Goal: Information Seeking & Learning: Learn about a topic

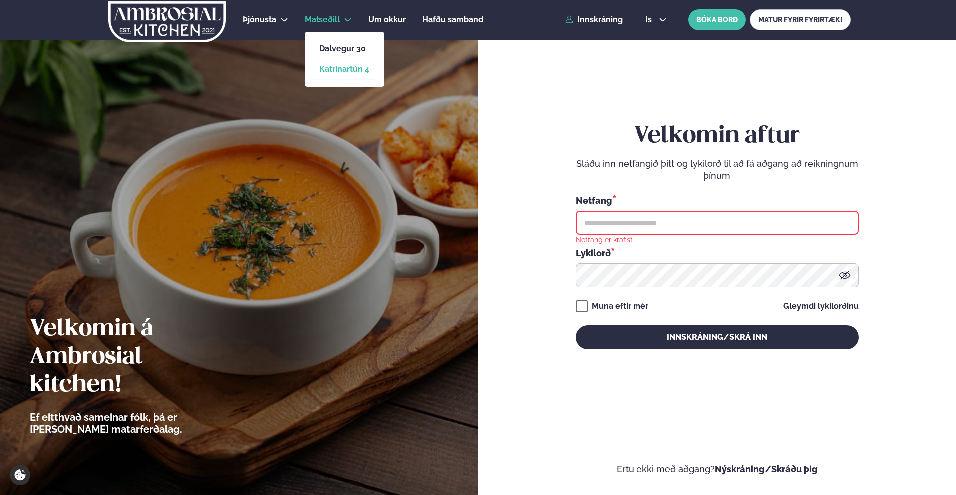
click at [347, 67] on link "Katrínartún 4" at bounding box center [345, 69] width 50 height 8
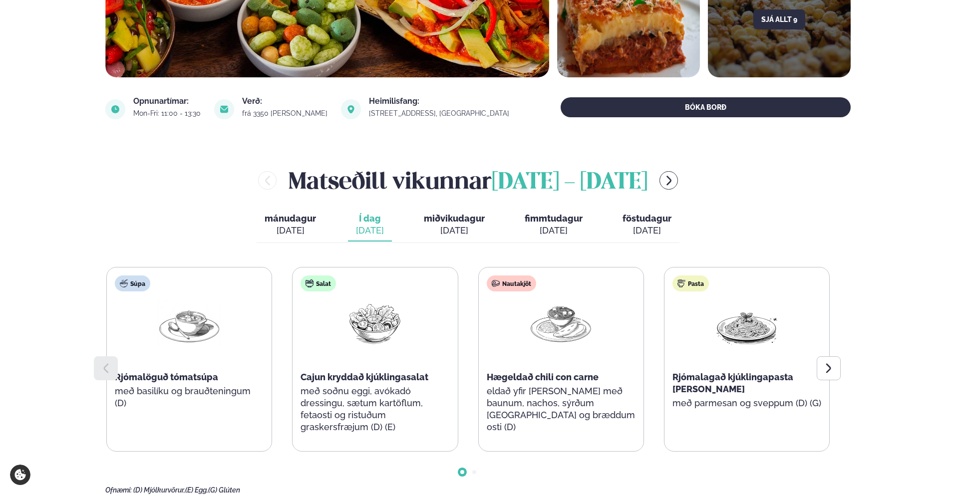
scroll to position [286, 0]
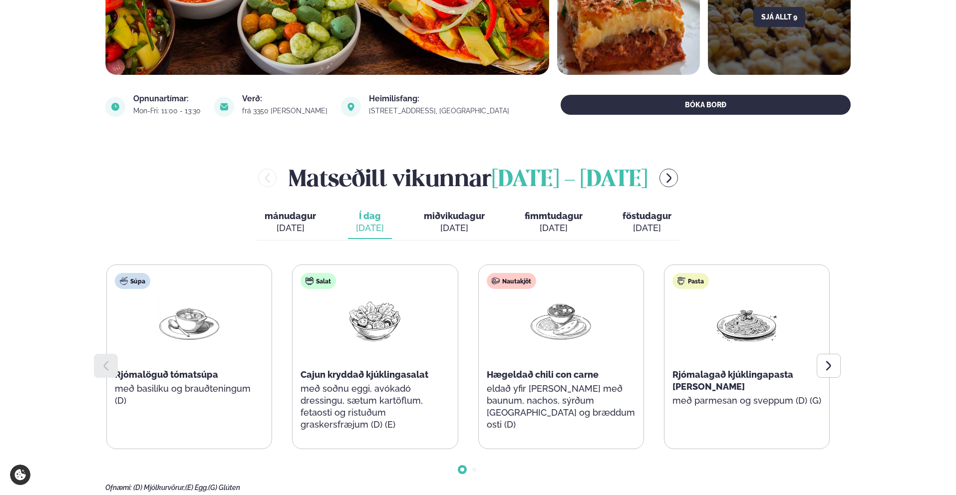
click at [287, 111] on div "frá 3350 [PERSON_NAME]" at bounding box center [285, 111] width 87 height 8
click at [326, 129] on section "Opnunartímar: Mon-Fri: 11:00 - 13:30 Verð: frá 3350 [PERSON_NAME] Heimilisfang:…" at bounding box center [478, 107] width 746 height 48
click at [843, 353] on div "[PERSON_NAME] [DATE] - [DATE] [PERSON_NAME]. [DATE] Í dag Í d. [DATE] miðvikuda…" at bounding box center [478, 327] width 746 height 331
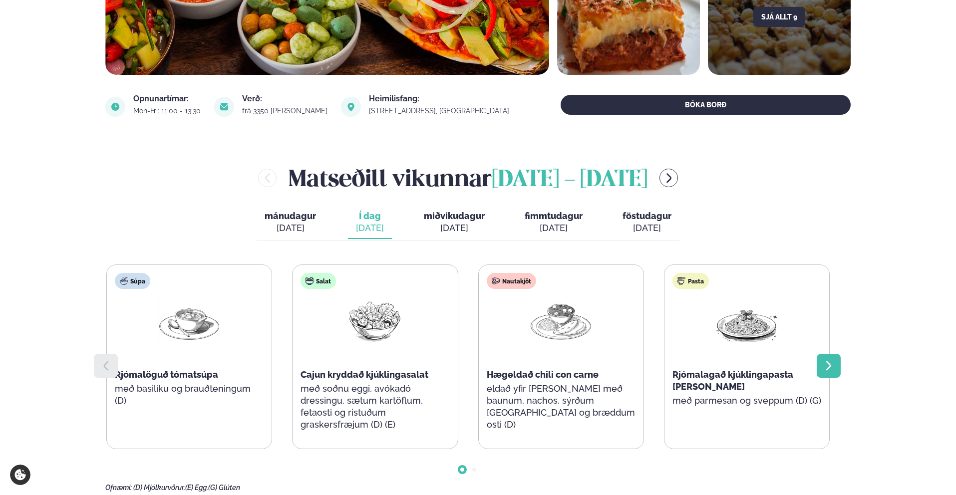
click at [839, 361] on div at bounding box center [829, 366] width 24 height 24
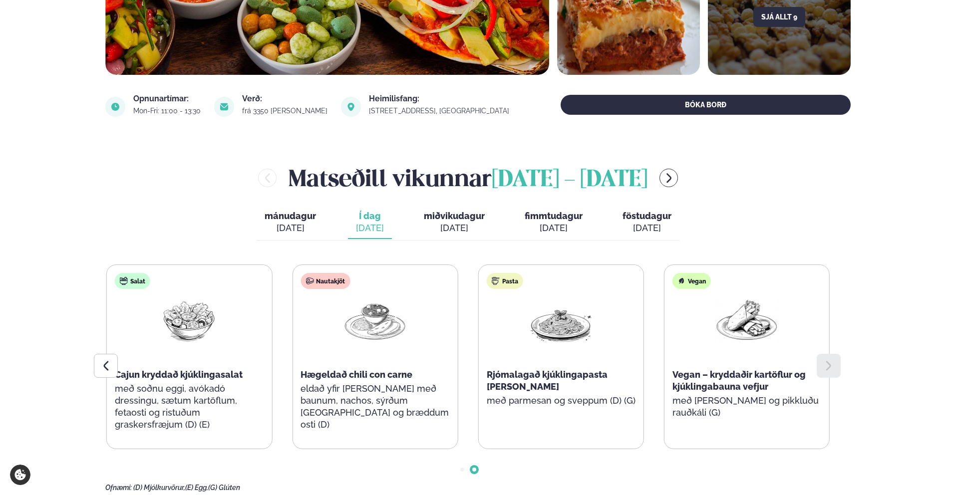
click at [672, 184] on div "[PERSON_NAME] [DATE] - [DATE]" at bounding box center [468, 178] width 726 height 32
click at [678, 179] on button "menu-btn-right" at bounding box center [669, 178] width 18 height 18
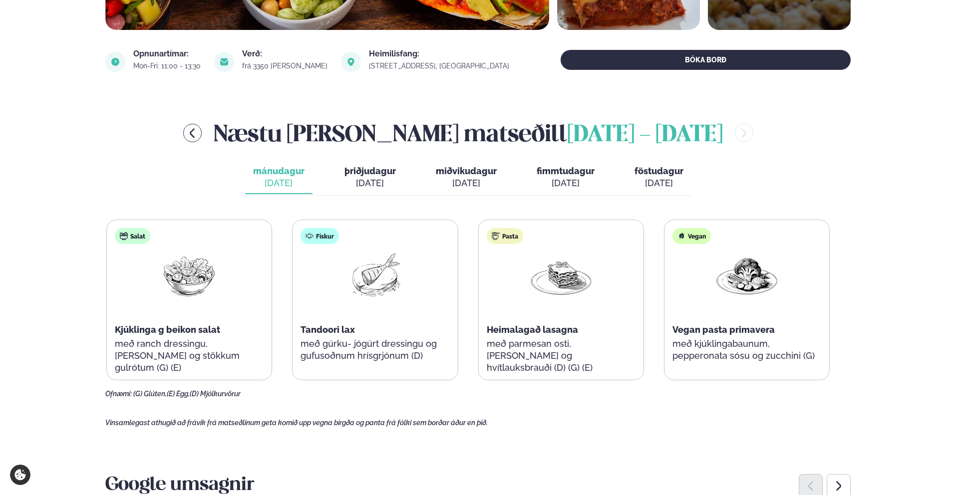
scroll to position [342, 0]
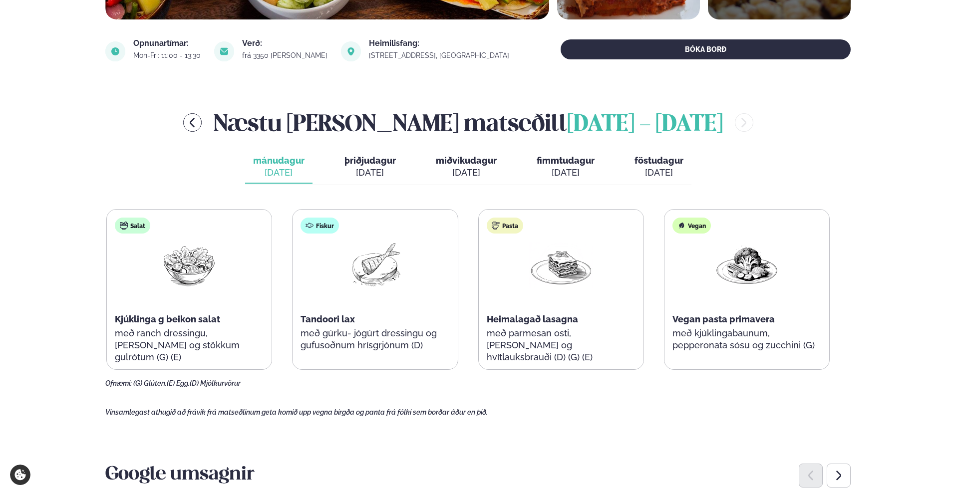
click at [353, 145] on div "Næstu [PERSON_NAME] matseðill [DATE] - [DATE] [PERSON_NAME]. [DATE] þriðjudagur…" at bounding box center [478, 247] width 746 height 282
click at [364, 167] on div "[DATE]" at bounding box center [370, 173] width 51 height 12
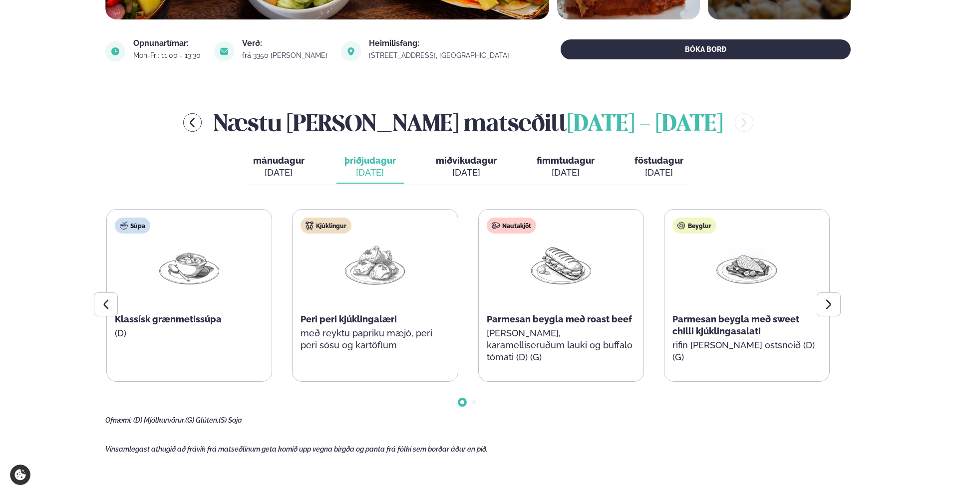
click at [558, 170] on div "[DATE]" at bounding box center [566, 173] width 58 height 12
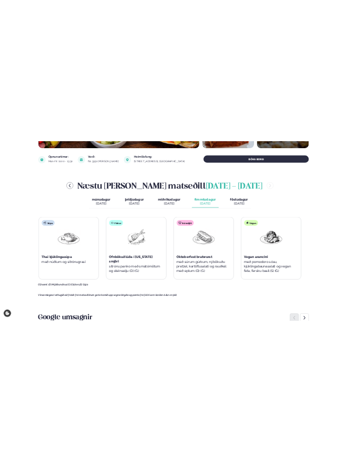
scroll to position [353, 0]
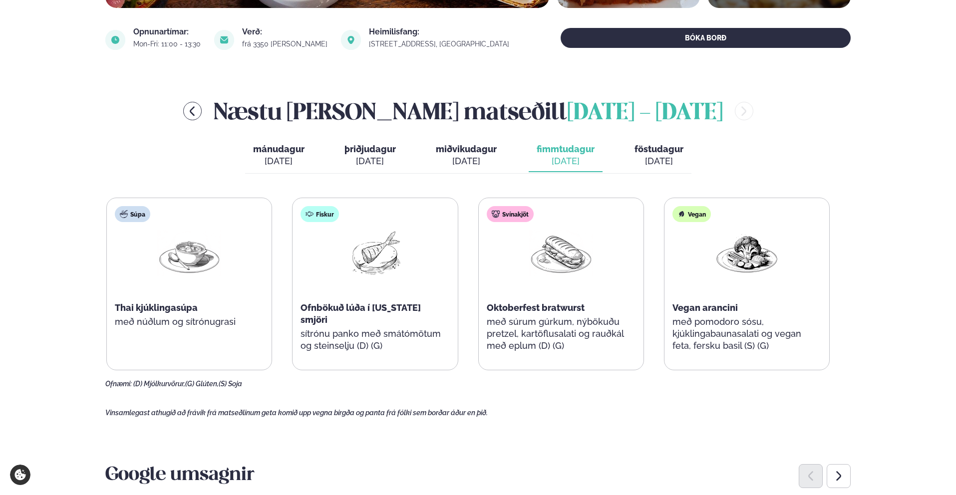
click at [377, 147] on span "þriðjudagur" at bounding box center [370, 149] width 51 height 10
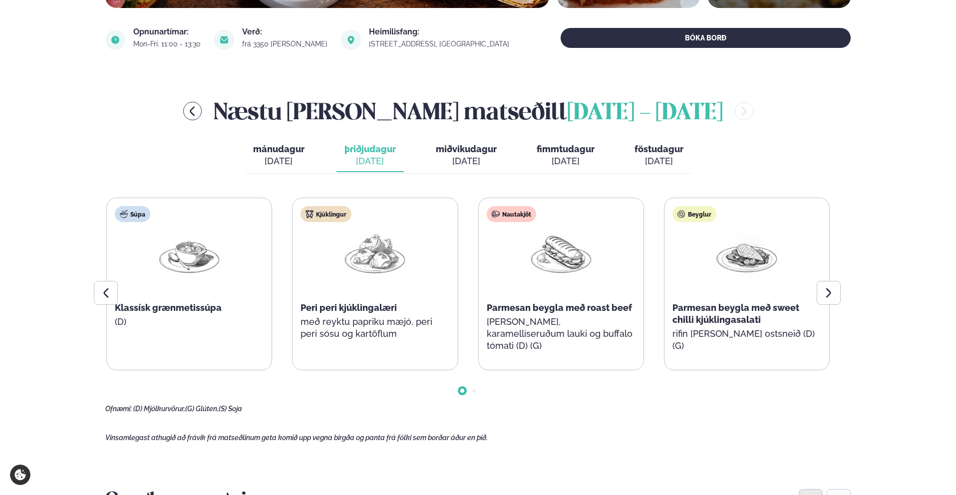
click at [546, 169] on button "fimmtudagur fim. [DATE]" at bounding box center [566, 155] width 74 height 33
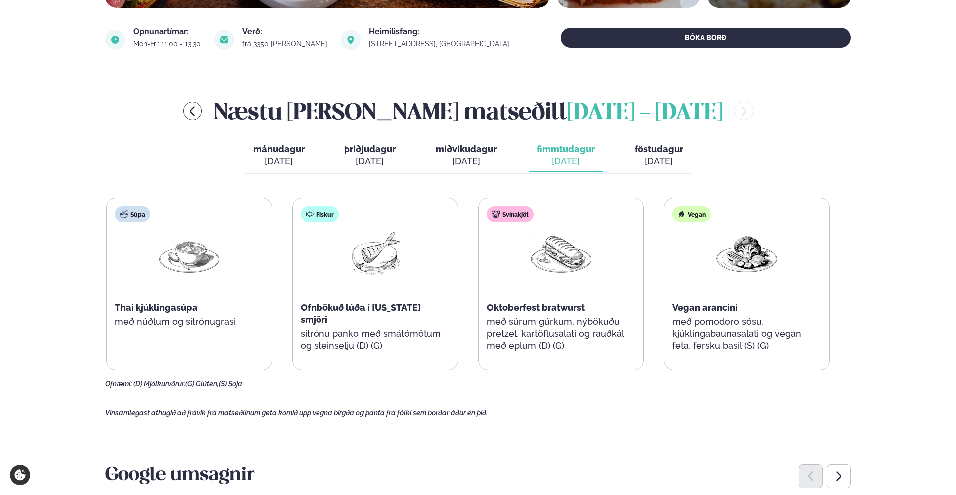
click at [365, 151] on span "þriðjudagur" at bounding box center [370, 149] width 51 height 10
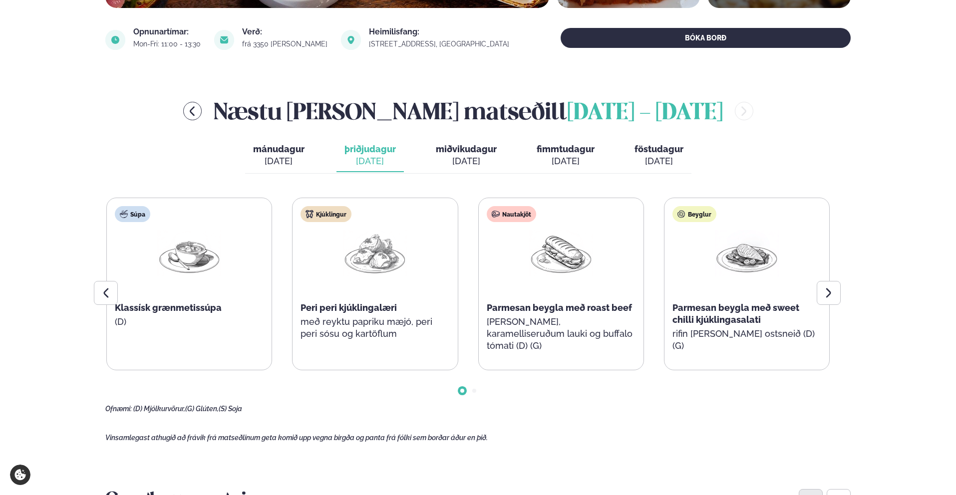
click at [557, 146] on span "fimmtudagur" at bounding box center [566, 149] width 58 height 10
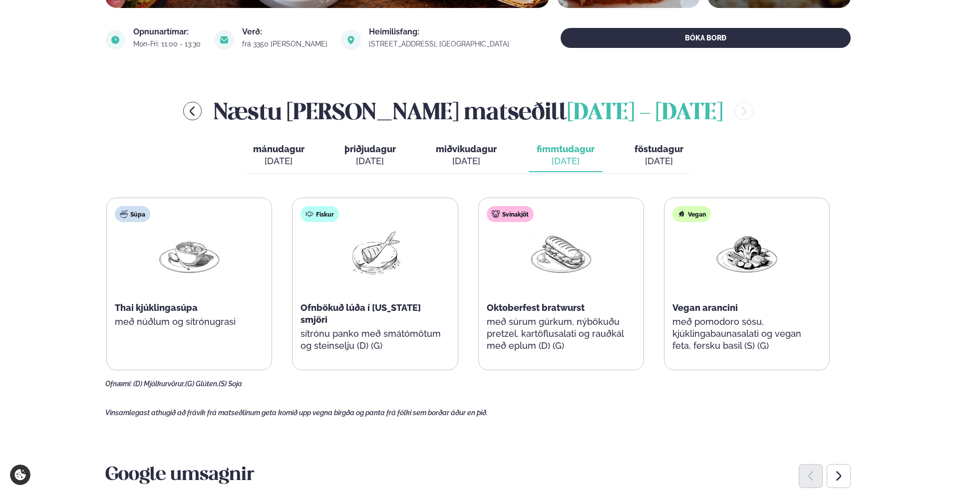
click at [389, 154] on span "þriðjudagur" at bounding box center [370, 149] width 51 height 10
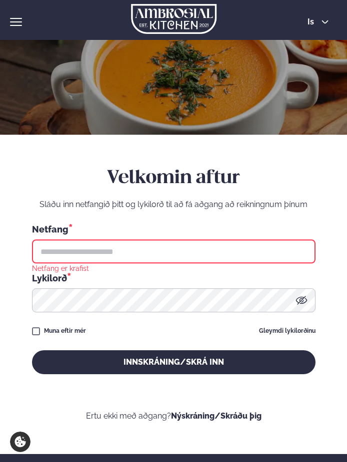
click at [166, 20] on img at bounding box center [173, 19] width 85 height 30
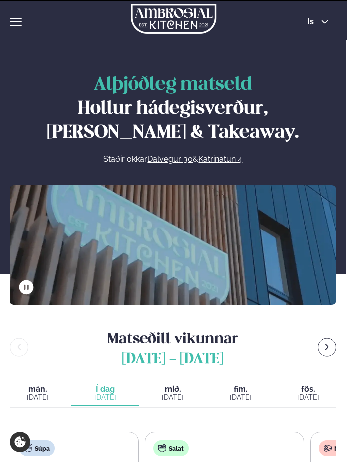
click at [9, 17] on div "Þjónusta Hádegismatur fyrir fyrirtæki Fyrirtækja veitingar Einkapartý Matseðill…" at bounding box center [173, 20] width 347 height 40
click at [13, 22] on span "hamburger" at bounding box center [16, 21] width 12 height 1
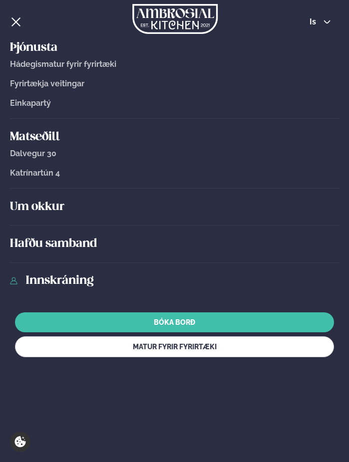
click at [54, 84] on span "Fyrirtækja veitingar" at bounding box center [47, 83] width 74 height 9
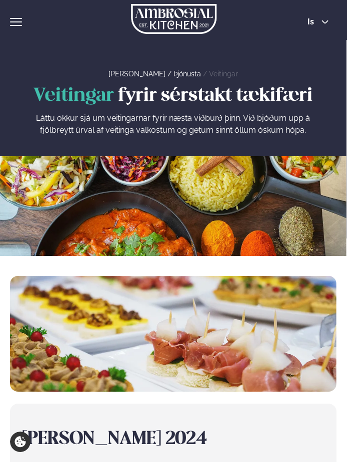
click at [22, 29] on div "Þjónusta Hádegismatur fyrir fyrirtæki Fyrirtækja veitingar Einkapartý Matseðill…" at bounding box center [173, 20] width 347 height 40
click at [18, 20] on div "hamburger" at bounding box center [16, 22] width 12 height 8
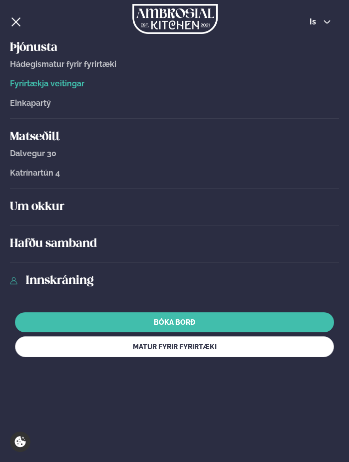
click at [41, 65] on span "Hádegismatur fyrir fyrirtæki" at bounding box center [63, 63] width 106 height 9
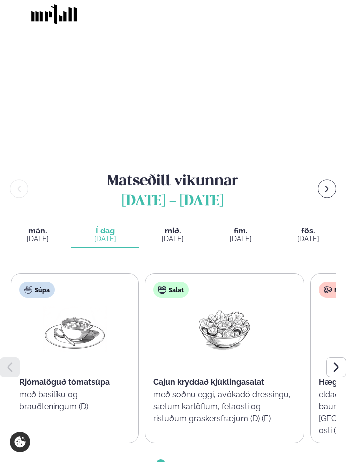
scroll to position [837, 0]
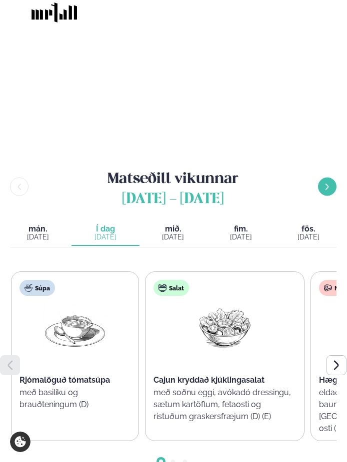
click at [329, 183] on icon "menu-btn-right" at bounding box center [327, 187] width 8 height 8
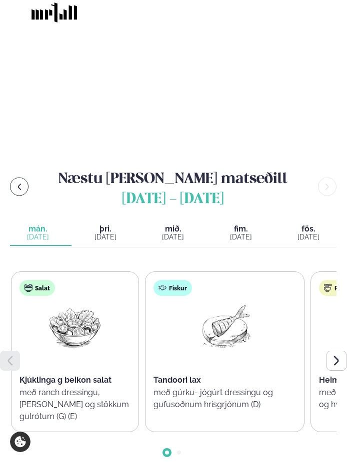
click at [113, 233] on div "[DATE]" at bounding box center [104, 237] width 55 height 8
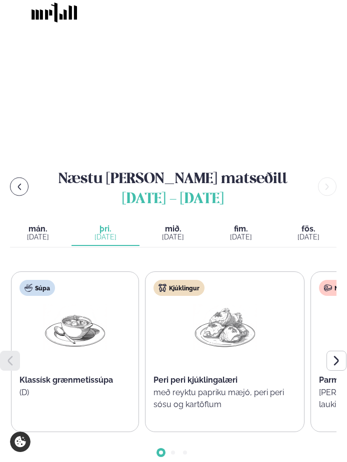
click at [55, 367] on div "Súpa Klassísk grænmetissúpa (D)" at bounding box center [74, 352] width 127 height 160
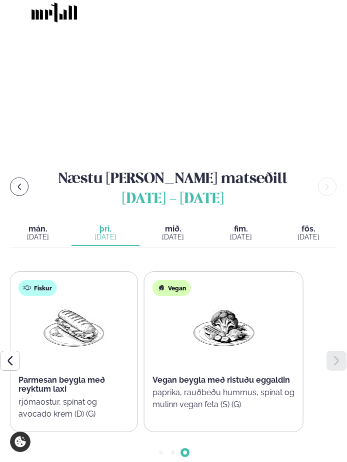
click at [144, 359] on div "Vegan Vegan beygla með ristuðu eggaldin paprika, rauðbeðu hummus, spínat og mul…" at bounding box center [223, 352] width 158 height 160
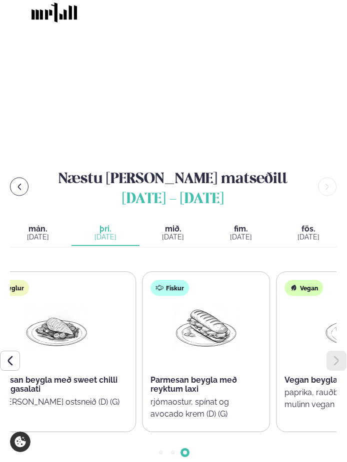
click at [236, 376] on div "Parmesan beygla með reyktum laxi" at bounding box center [205, 385] width 111 height 18
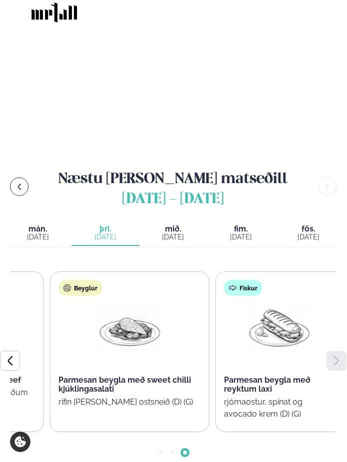
click at [311, 323] on div at bounding box center [279, 336] width 64 height 64
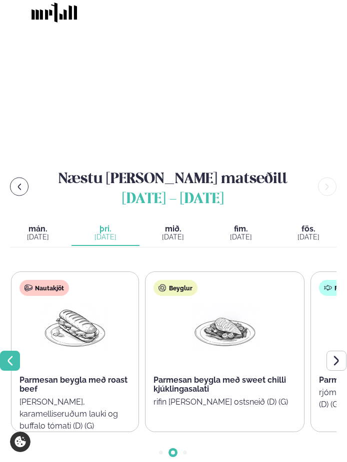
click at [6, 355] on icon at bounding box center [10, 361] width 12 height 12
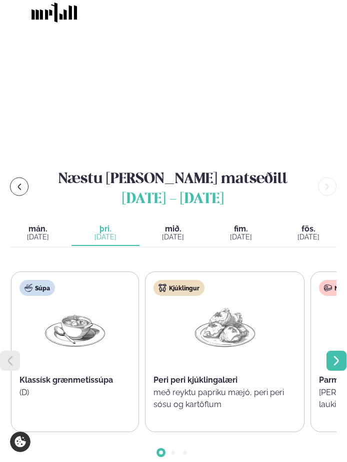
click at [338, 355] on icon at bounding box center [336, 361] width 12 height 12
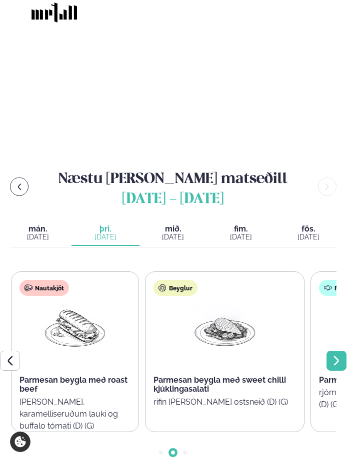
click at [339, 355] on icon at bounding box center [336, 361] width 12 height 12
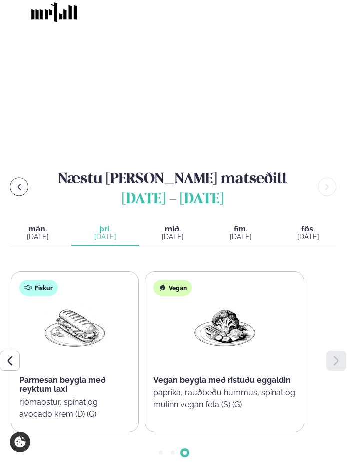
click at [339, 355] on icon at bounding box center [336, 361] width 12 height 12
click at [9, 355] on icon at bounding box center [10, 361] width 12 height 12
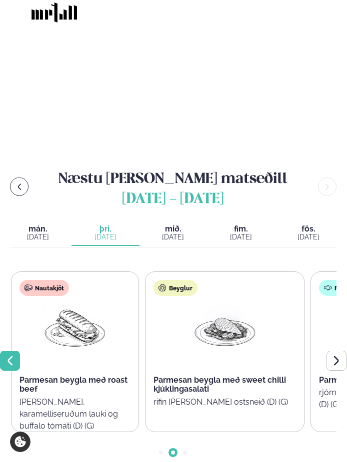
click at [8, 355] on icon at bounding box center [10, 361] width 12 height 12
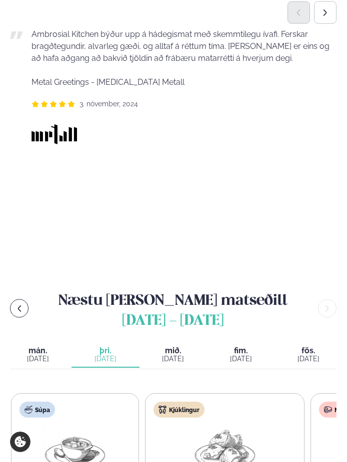
scroll to position [700, 0]
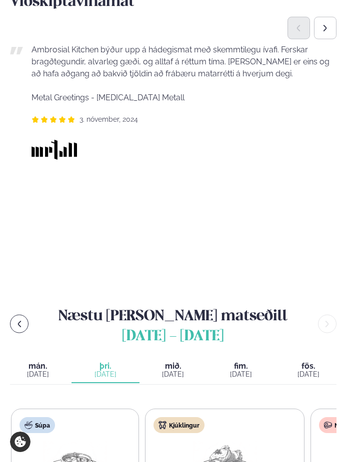
click at [52, 371] on div "[DATE]" at bounding box center [37, 375] width 55 height 8
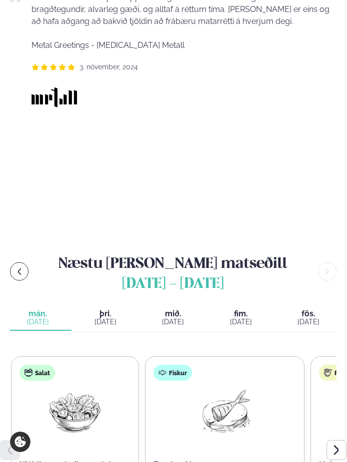
scroll to position [797, 0]
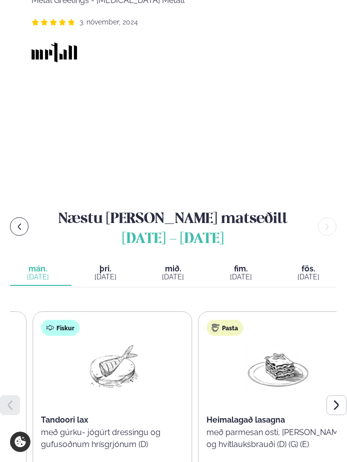
click at [80, 353] on img at bounding box center [112, 367] width 64 height 46
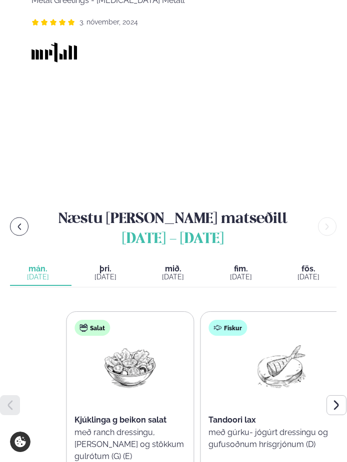
click at [206, 353] on div "Salat Kjúklinga g beikon salat með ranch dressingu, romaine salati og stökkum g…" at bounding box center [228, 397] width 324 height 170
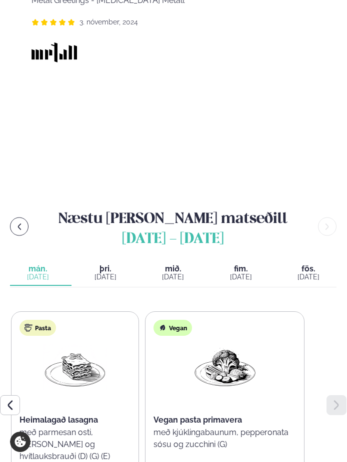
click at [125, 273] on div "[DATE]" at bounding box center [104, 277] width 55 height 8
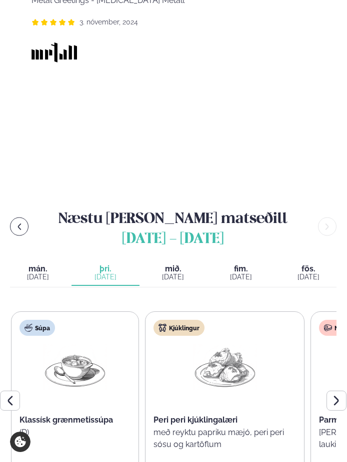
click at [155, 273] on div "[DATE]" at bounding box center [172, 277] width 55 height 8
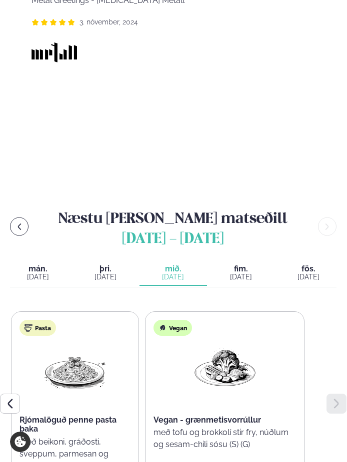
click at [240, 273] on div "[DATE]" at bounding box center [240, 277] width 55 height 8
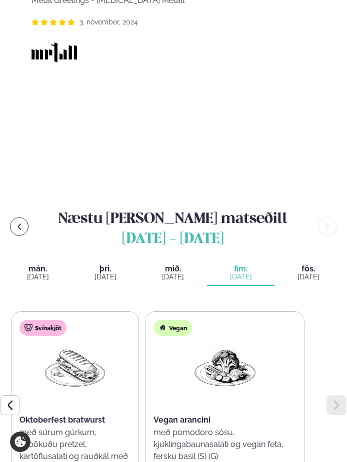
click at [27, 333] on div "Súpa Thai kjúklingasúpa með núðlum og sítrónugrasi Fiskur Ofnbökuð lúða í Arizo…" at bounding box center [173, 397] width 326 height 170
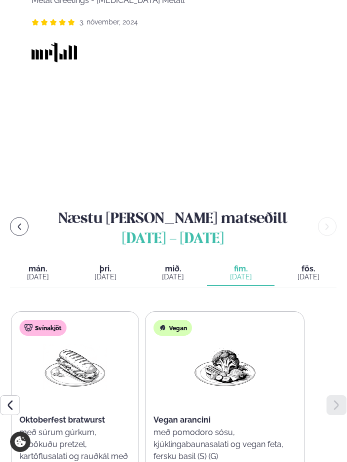
click at [315, 273] on div "[DATE]" at bounding box center [307, 277] width 55 height 8
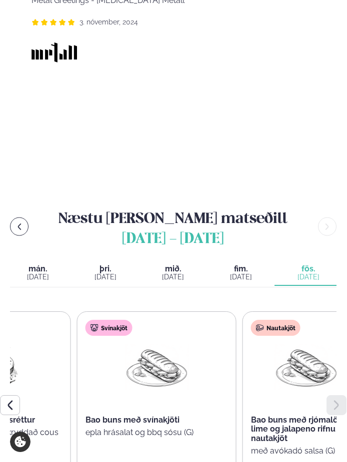
click at [312, 345] on img at bounding box center [306, 367] width 64 height 46
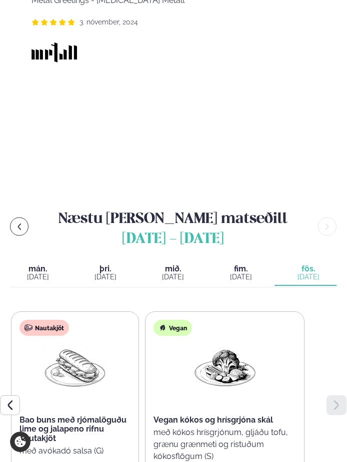
click at [235, 265] on span "fim." at bounding box center [240, 269] width 55 height 8
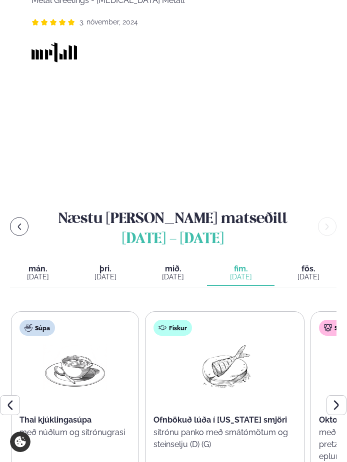
scroll to position [777, 0]
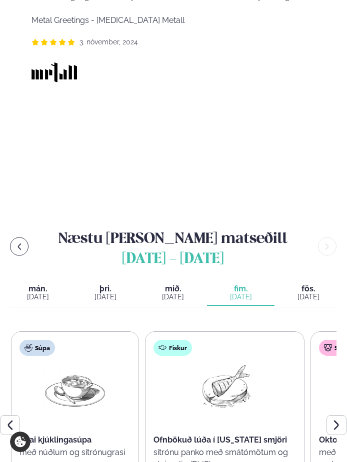
click at [200, 169] on main "Heim / Þjónusta / Takeaway Hádegismatur fyrir fyrirtæki Komdu með okkur í hádeg…" at bounding box center [173, 354] width 347 height 2262
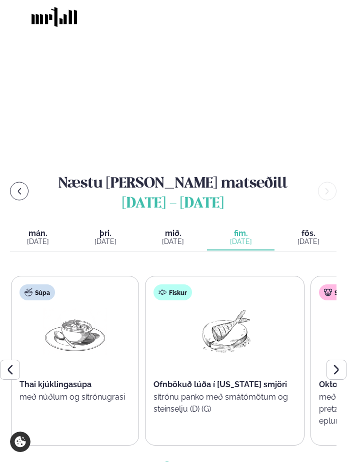
scroll to position [894, 0]
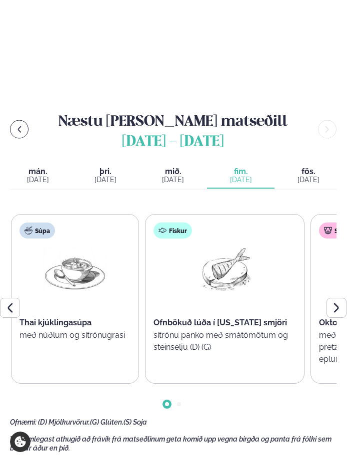
click at [118, 308] on div "Súpa Thai kjúklingasúpa með núðlum og sítrónugrasi" at bounding box center [74, 295] width 127 height 160
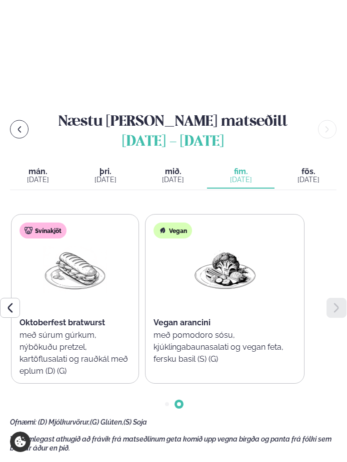
click at [138, 271] on div "Svínakjöt Oktoberfest bratwurst með súrum gúrkum, nýbökuðu pretzel, kartöflusal…" at bounding box center [74, 305] width 127 height 181
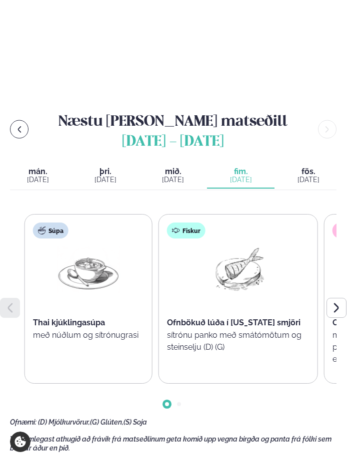
click at [223, 278] on div "Súpa Thai kjúklingasúpa með núðlum og sítrónugrasi Fiskur Ofnbökuð lúða í Arizo…" at bounding box center [186, 299] width 324 height 170
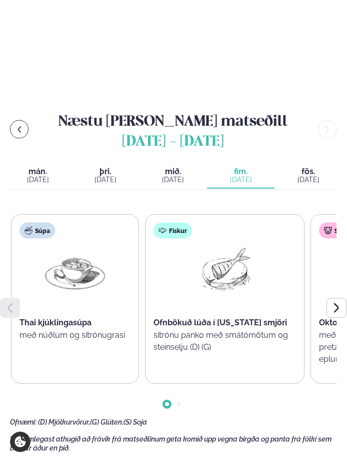
click at [101, 168] on span "þri." at bounding box center [104, 172] width 55 height 8
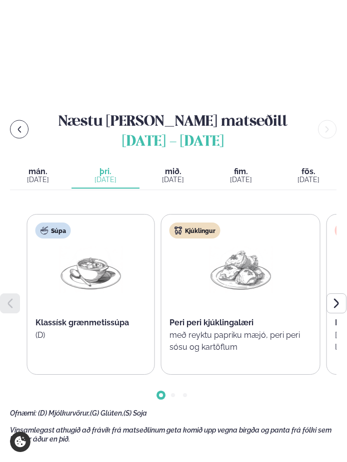
click at [64, 288] on div "Súpa Klassísk grænmetissúpa (D)" at bounding box center [90, 295] width 127 height 160
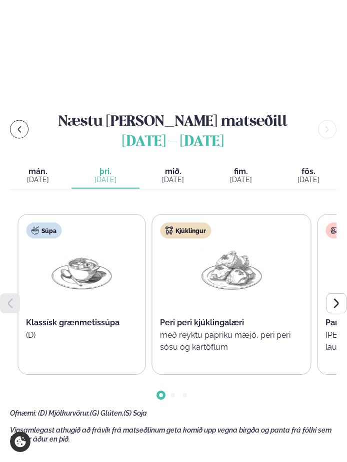
click at [31, 318] on span "Klassísk grænmetissúpa" at bounding box center [72, 322] width 93 height 9
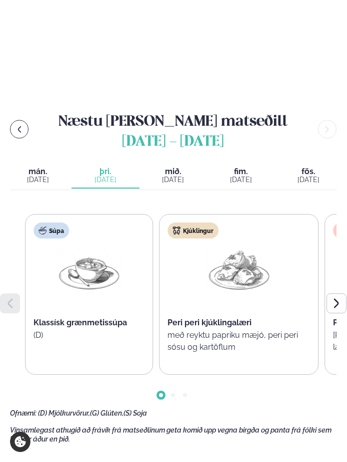
click at [48, 321] on div "Súpa Klassísk grænmetissúpa (D)" at bounding box center [88, 295] width 127 height 160
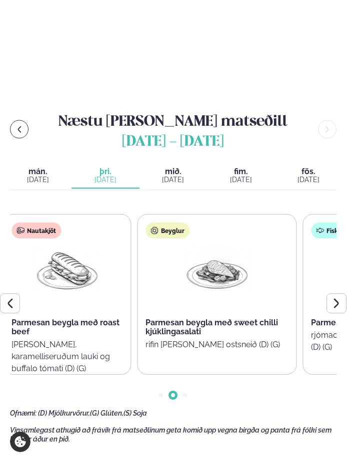
click at [166, 301] on div "Beyglur Parmesan beygla með sweet chilli kjúklingasalati rifin gúrka og ostsnei…" at bounding box center [216, 295] width 158 height 160
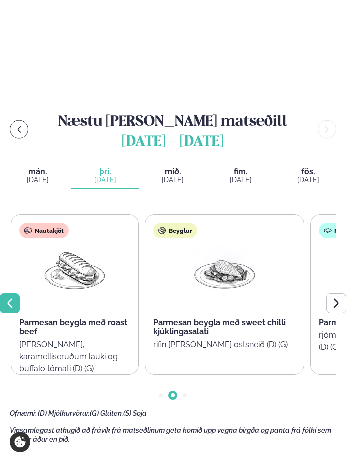
click at [8, 299] on icon at bounding box center [10, 303] width 5 height 9
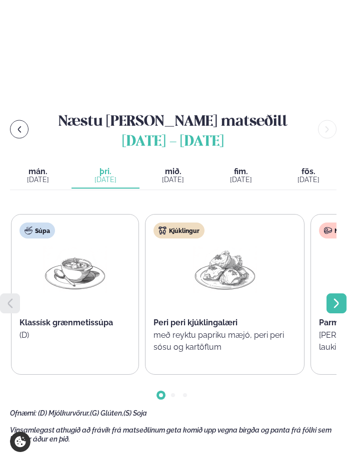
click at [344, 294] on div at bounding box center [336, 304] width 20 height 20
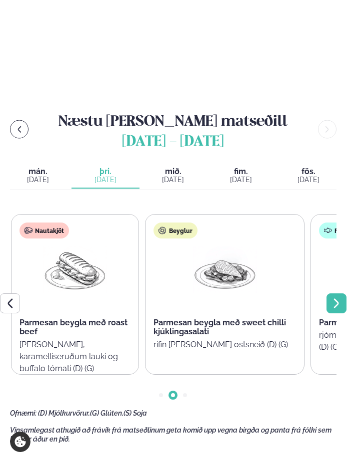
click at [334, 298] on icon at bounding box center [336, 304] width 12 height 12
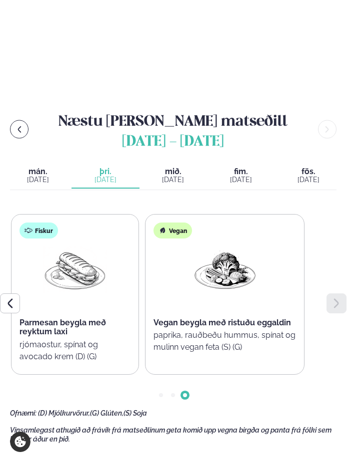
click at [245, 176] on div "[DATE]" at bounding box center [240, 180] width 55 height 8
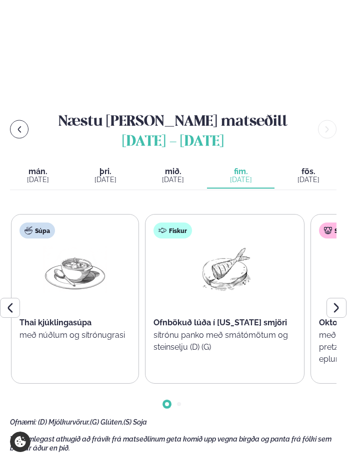
click at [82, 53] on main "Heim / Þjónusta / Takeaway Hádegismatur fyrir fyrirtæki Komdu með okkur í hádeg…" at bounding box center [173, 237] width 347 height 2262
drag, startPoint x: 82, startPoint y: 54, endPoint x: 20, endPoint y: 61, distance: 62.3
click at [79, 54] on main "Heim / Þjónusta / Takeaway Hádegismatur fyrir fyrirtæki Komdu með okkur í hádeg…" at bounding box center [173, 237] width 347 height 2262
click at [65, 52] on main "Heim / Þjónusta / Takeaway Hádegismatur fyrir fyrirtæki Komdu með okkur í hádeg…" at bounding box center [173, 237] width 347 height 2262
click at [191, 52] on main "Heim / Þjónusta / Takeaway Hádegismatur fyrir fyrirtæki Komdu með okkur í hádeg…" at bounding box center [173, 237] width 347 height 2262
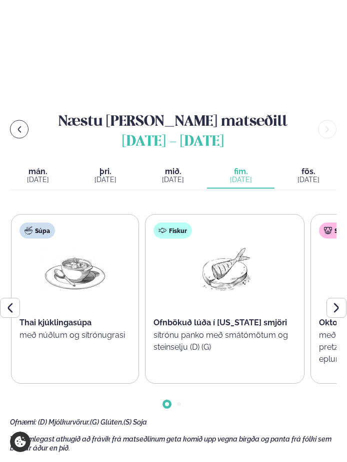
click at [190, 53] on main "Heim / Þjónusta / Takeaway Hádegismatur fyrir fyrirtæki Komdu með okkur í hádeg…" at bounding box center [173, 237] width 347 height 2262
copy span "3. nóvember, 2024"
click at [340, 302] on icon at bounding box center [336, 308] width 12 height 12
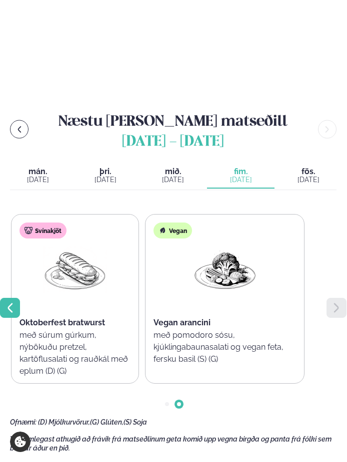
click at [5, 302] on icon at bounding box center [10, 308] width 12 height 12
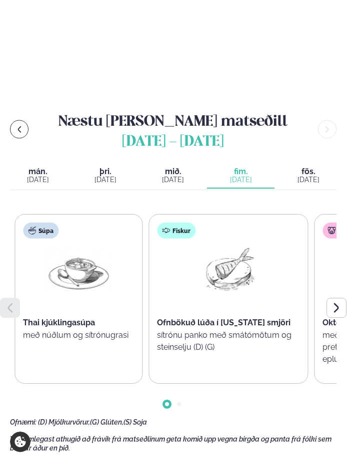
click at [43, 305] on div "Súpa Thai kjúklingasúpa með núðlum og sítrónugrasi" at bounding box center [78, 295] width 127 height 160
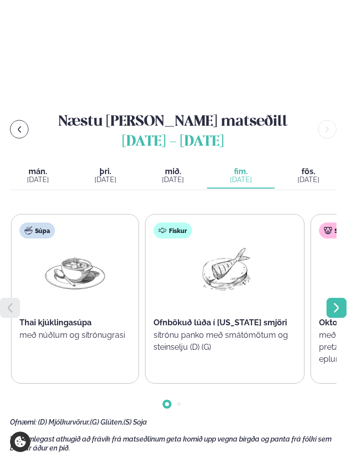
click at [343, 298] on div at bounding box center [336, 308] width 20 height 20
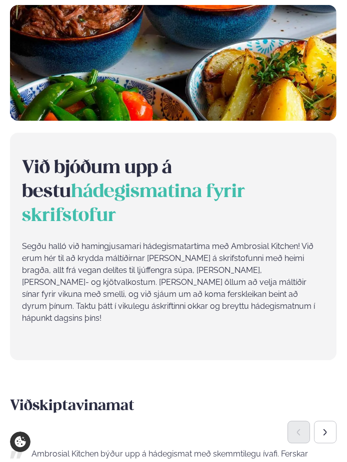
scroll to position [0, 0]
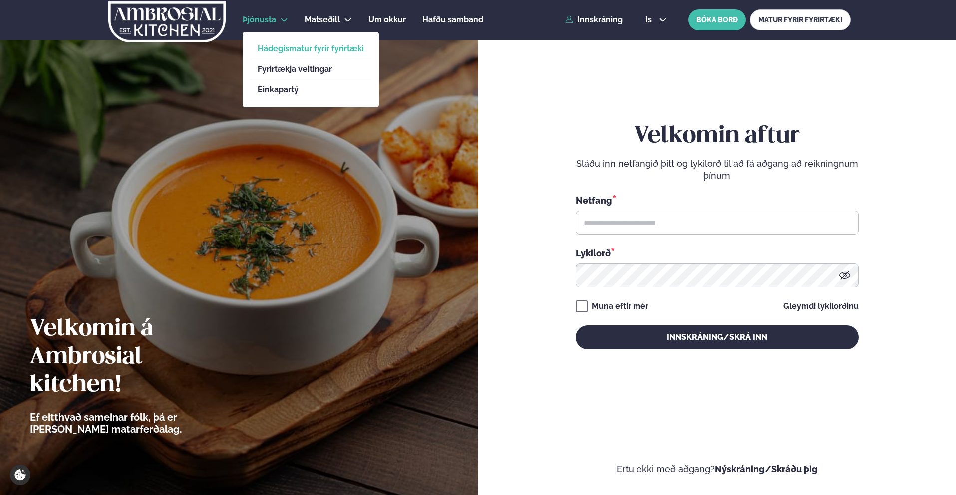
click at [296, 49] on link "Hádegismatur fyrir fyrirtæki" at bounding box center [311, 49] width 106 height 8
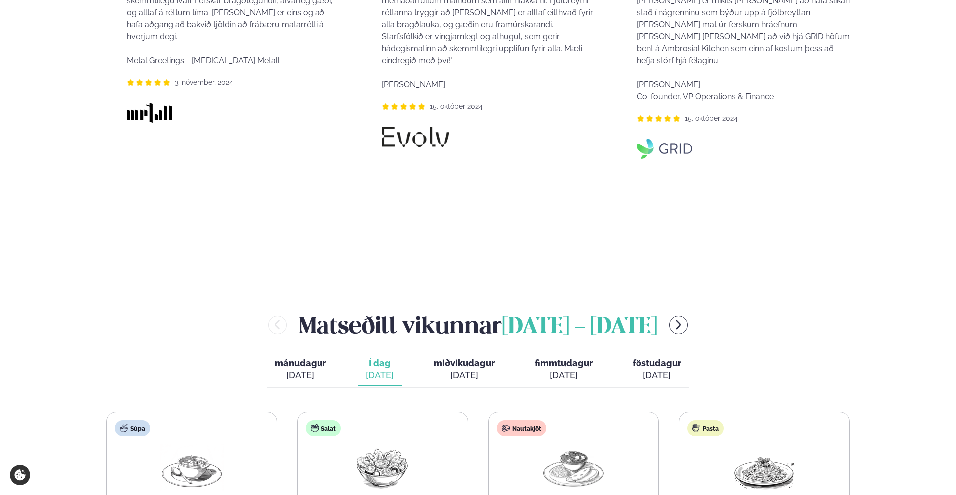
scroll to position [948, 0]
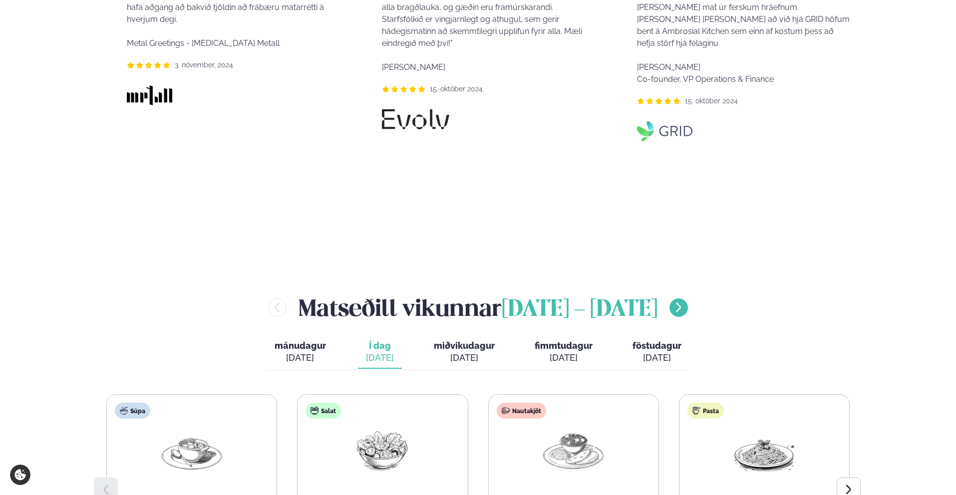
click at [685, 302] on icon "menu-btn-right" at bounding box center [679, 308] width 12 height 12
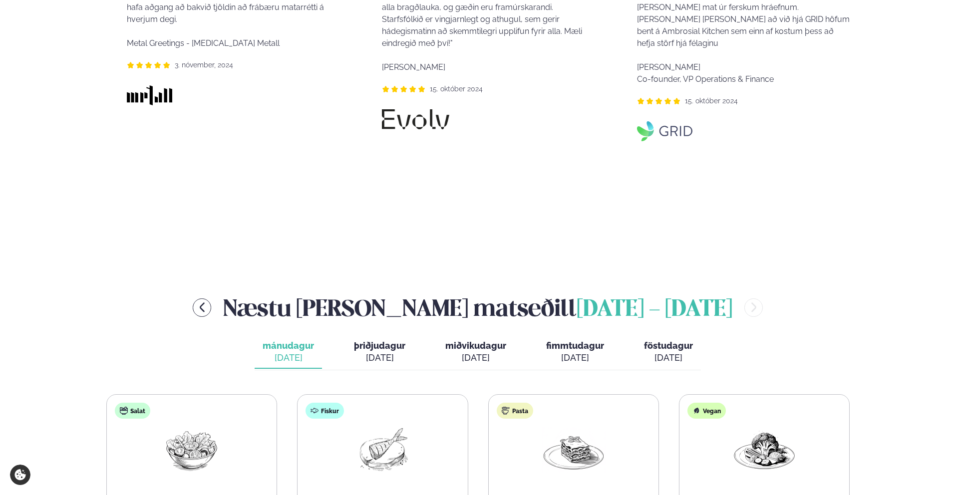
click at [394, 341] on span "þriðjudagur" at bounding box center [379, 346] width 51 height 10
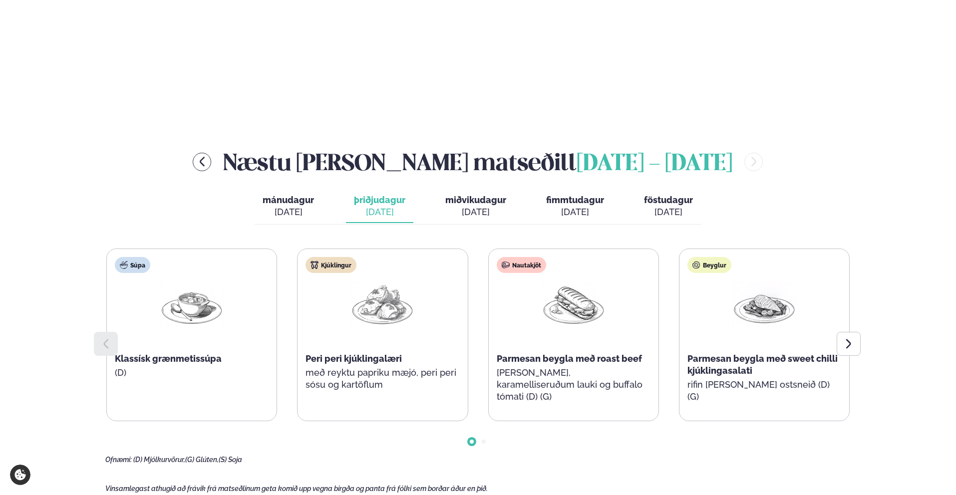
scroll to position [1113, 0]
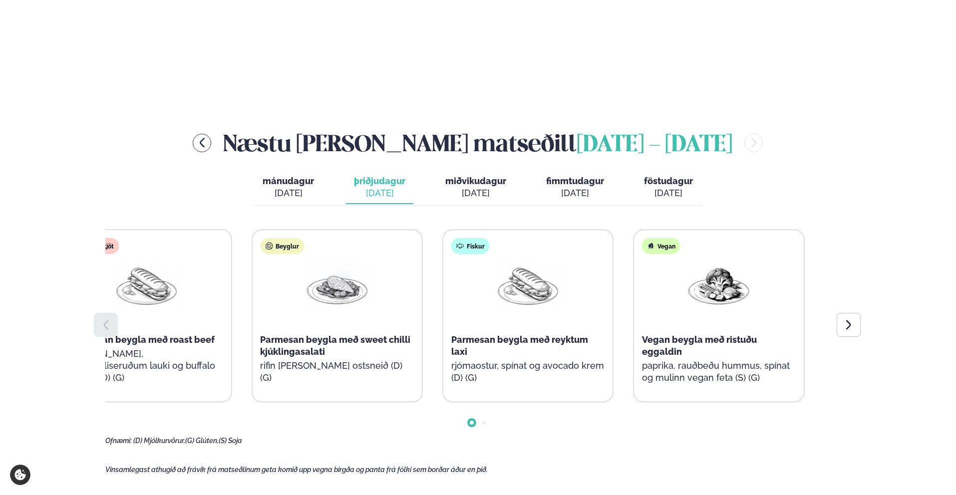
click at [181, 303] on div "Súpa Klassísk grænmetissúpa (D) Kjúklingur Peri peri kjúklingalæri með reyktu p…" at bounding box center [51, 316] width 744 height 173
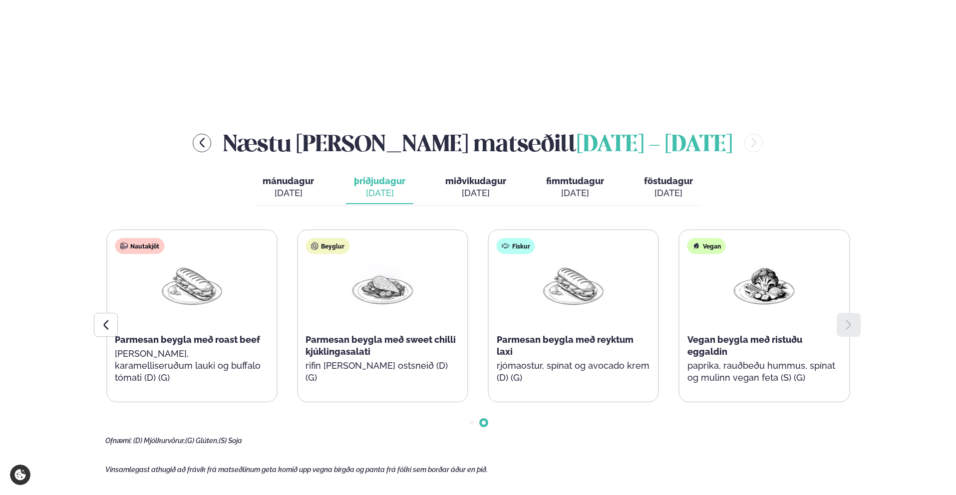
scroll to position [1116, 0]
click at [552, 188] on div "[DATE]" at bounding box center [575, 194] width 58 height 12
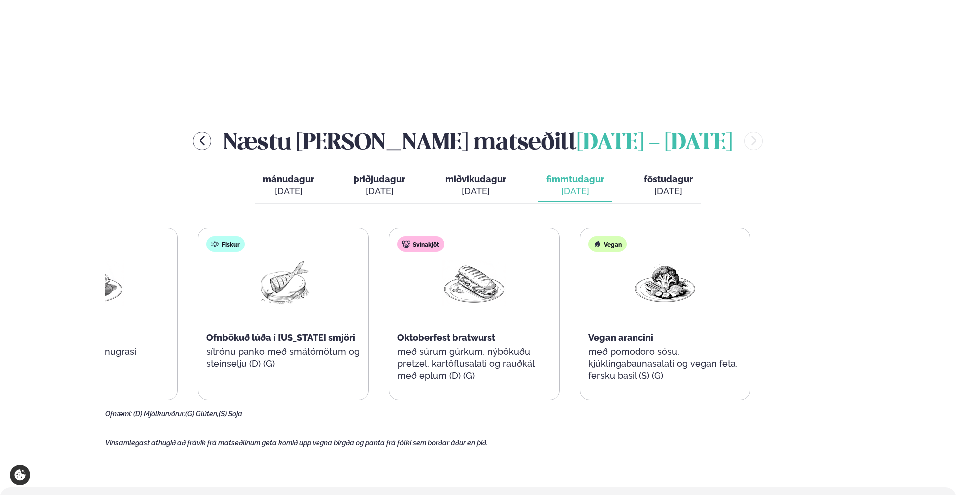
click at [436, 301] on div "Súpa Thai kjúklingasúpa með núðlum og sítrónugrasi Fiskur Ofnbökuð lúða í Arizo…" at bounding box center [379, 314] width 744 height 173
